Goal: Task Accomplishment & Management: Use online tool/utility

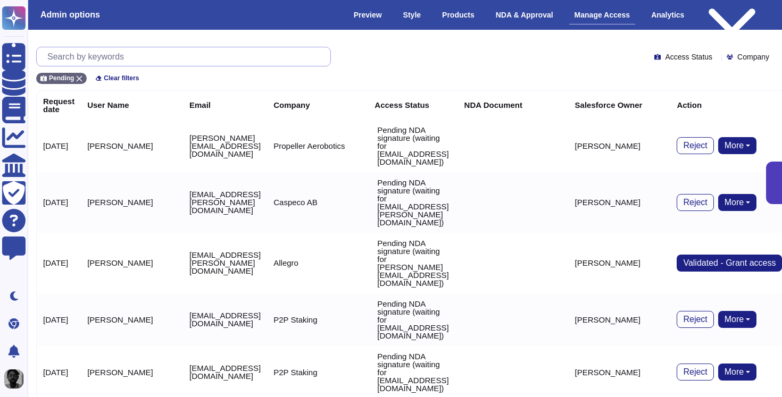
click at [240, 62] on input "text" at bounding box center [186, 56] width 288 height 19
paste input "[EMAIL_ADDRESS][DOMAIN_NAME]"
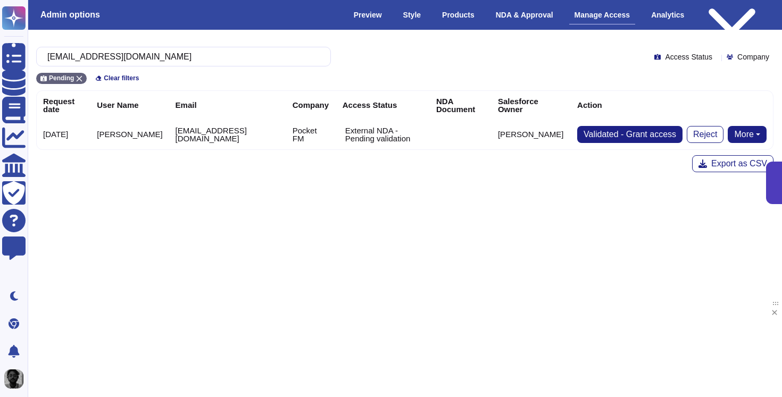
type input "[EMAIL_ADDRESS][DOMAIN_NAME]"
click at [79, 80] on icon at bounding box center [79, 79] width 6 height 6
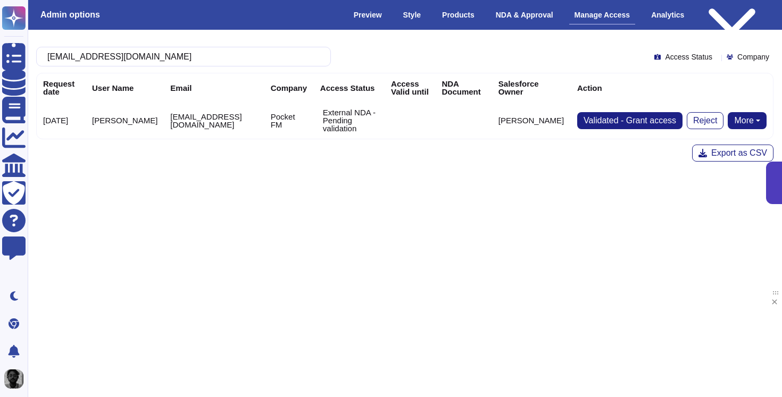
click at [754, 119] on button "More" at bounding box center [747, 120] width 39 height 17
click at [725, 156] on link "Send NDA" at bounding box center [708, 154] width 118 height 13
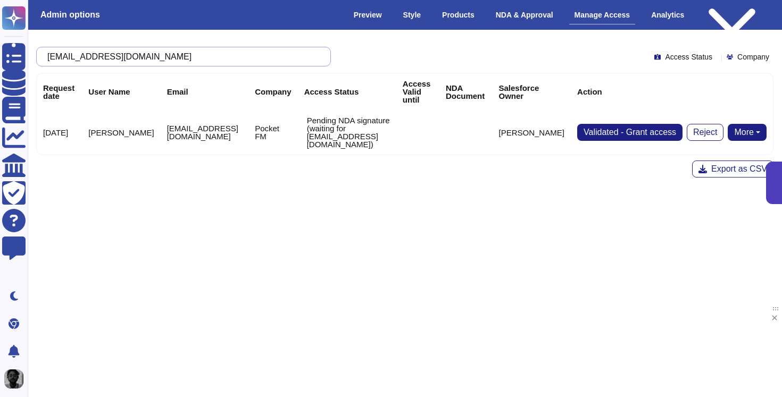
click at [253, 51] on input "[EMAIL_ADDRESS][DOMAIN_NAME]" at bounding box center [181, 56] width 278 height 19
paste input "[PERSON_NAME]@shorthand"
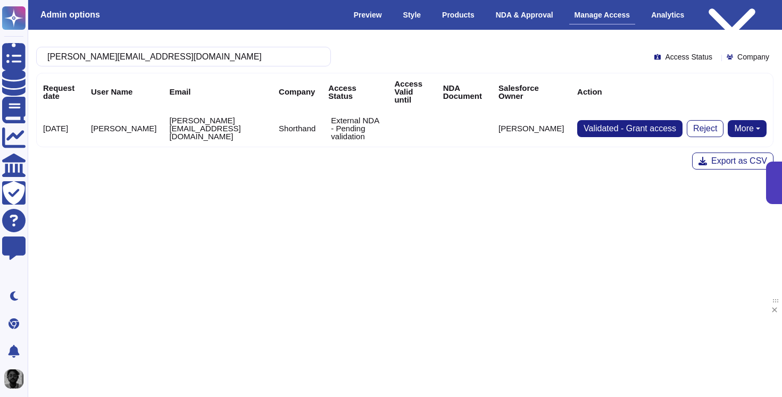
type input "[PERSON_NAME][EMAIL_ADDRESS][DOMAIN_NAME]"
click at [760, 120] on button "More" at bounding box center [747, 128] width 39 height 17
click at [724, 156] on link "Send NDA" at bounding box center [708, 162] width 118 height 13
